Goal: Go to known website: Go to known website

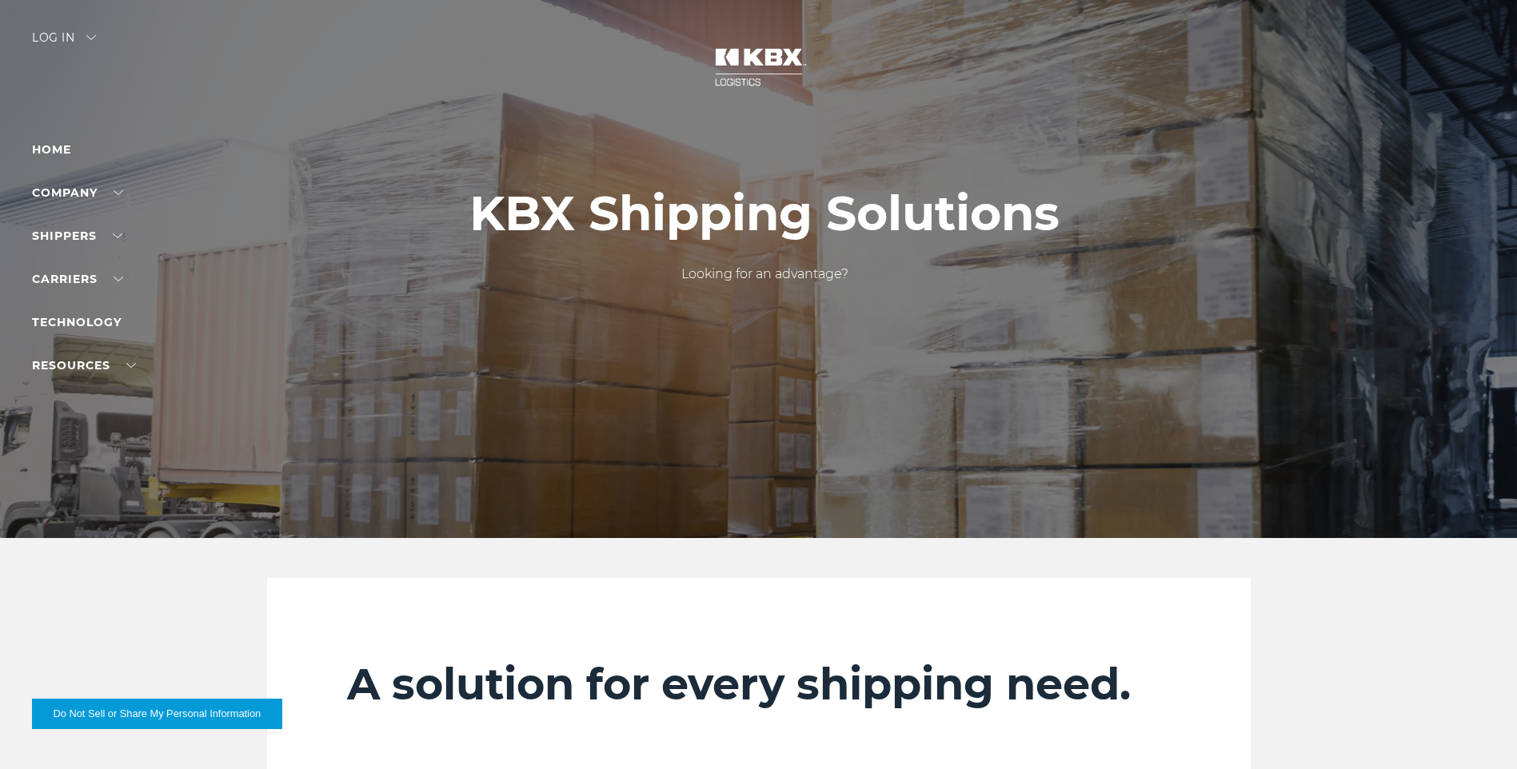
click at [51, 139] on div at bounding box center [764, 269] width 1529 height 538
click at [53, 148] on link "Home" at bounding box center [51, 149] width 39 height 14
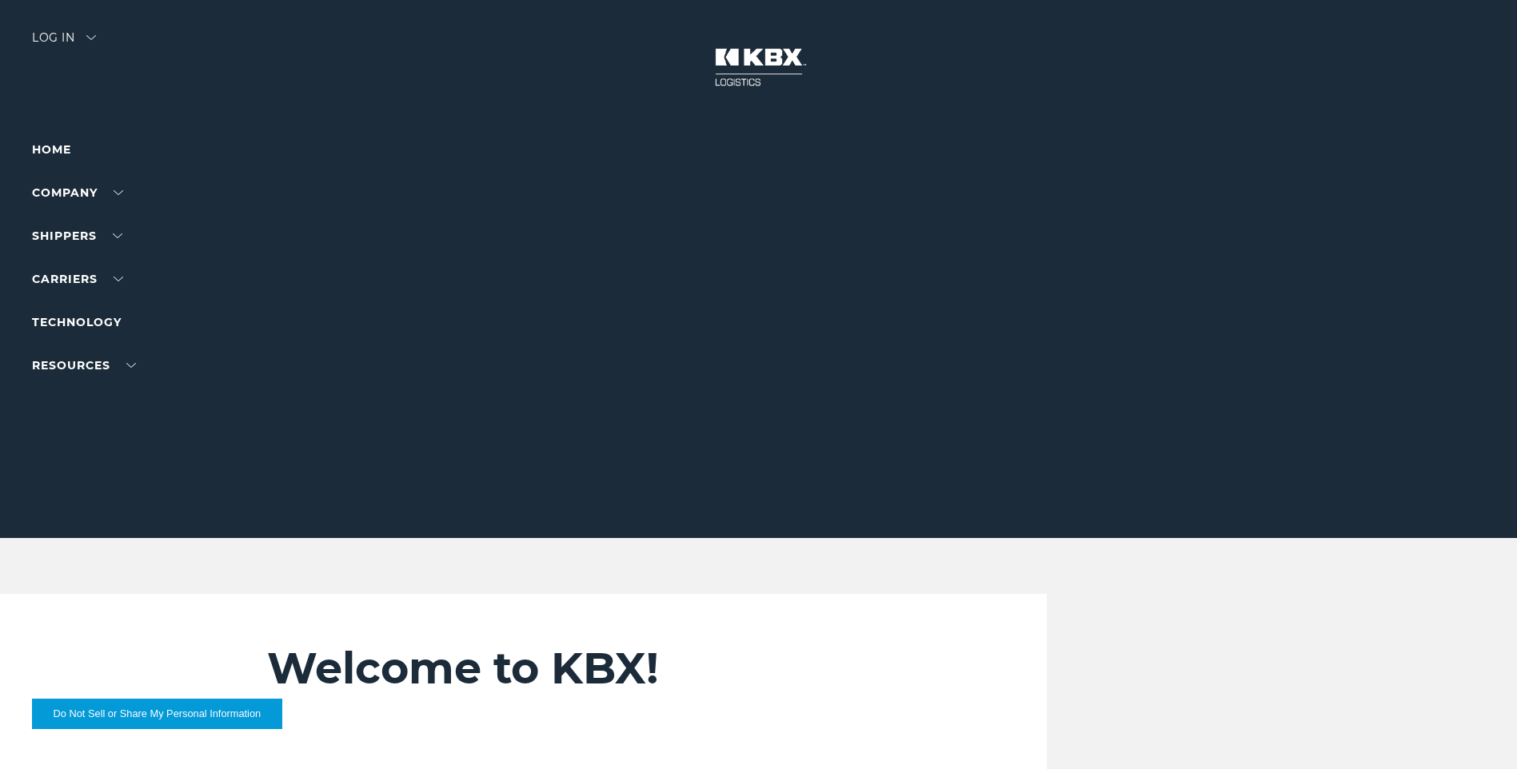
click at [58, 42] on div "Log in" at bounding box center [64, 43] width 64 height 23
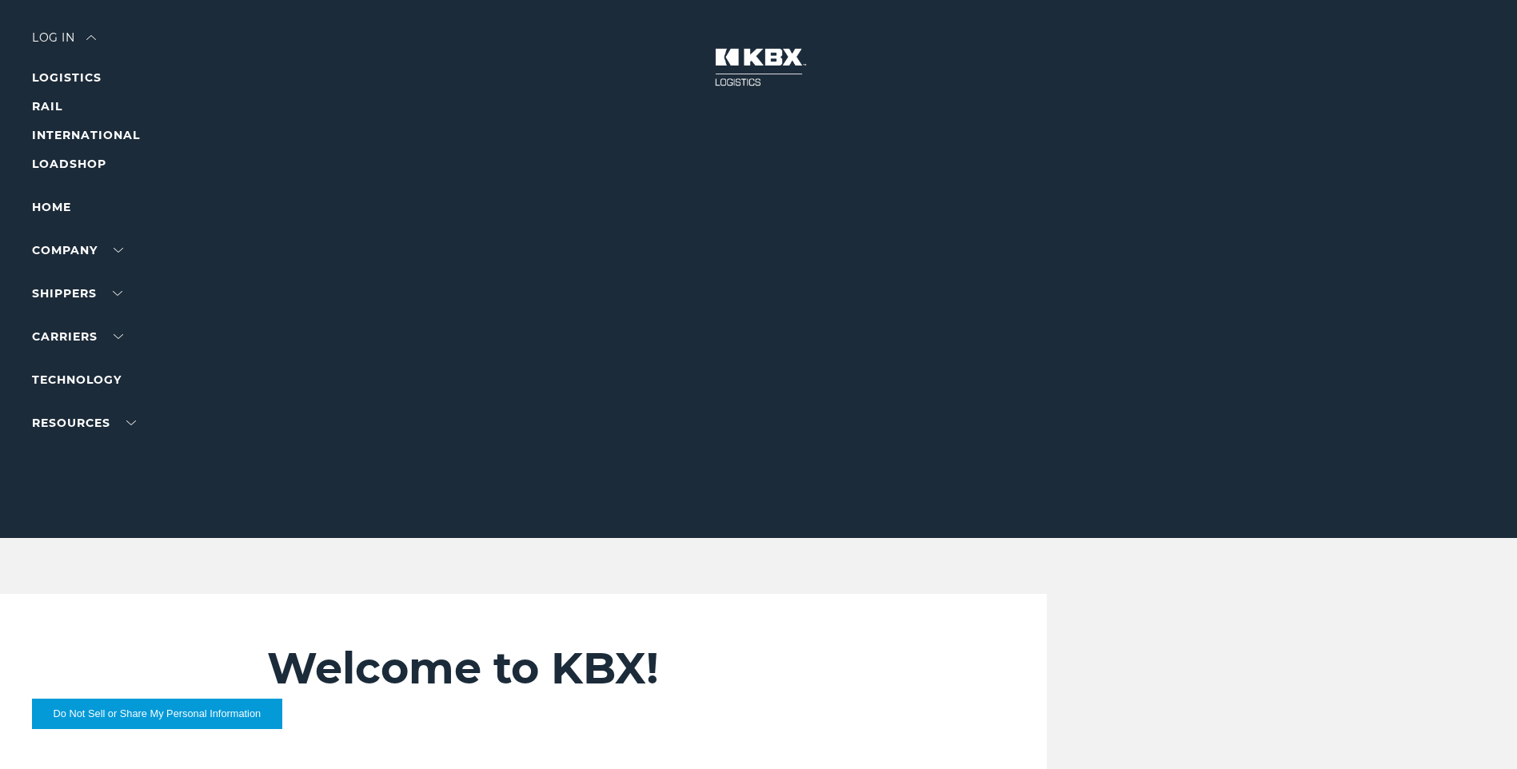
click at [74, 86] on li "LOGISTICS" at bounding box center [101, 77] width 139 height 19
click at [78, 78] on link "LOGISTICS" at bounding box center [67, 77] width 70 height 14
